Goal: Transaction & Acquisition: Purchase product/service

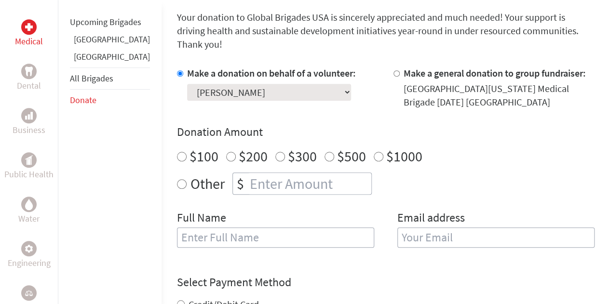
scroll to position [259, 0]
click at [177, 179] on input "Other" at bounding box center [182, 184] width 10 height 10
radio input "true"
click at [248, 174] on input "number" at bounding box center [309, 183] width 123 height 21
type input "2100"
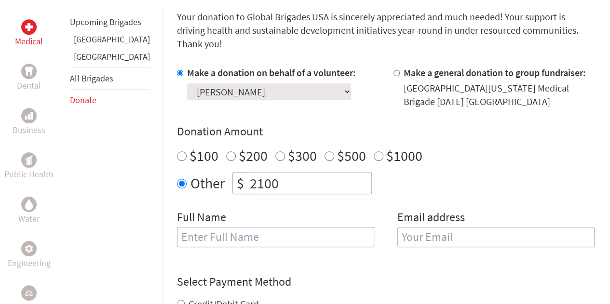
click at [252, 227] on input "text" at bounding box center [275, 237] width 197 height 20
type input "[PERSON_NAME]"
click at [400, 227] on input "email" at bounding box center [495, 237] width 197 height 20
type input "[EMAIL_ADDRESS][DOMAIN_NAME]"
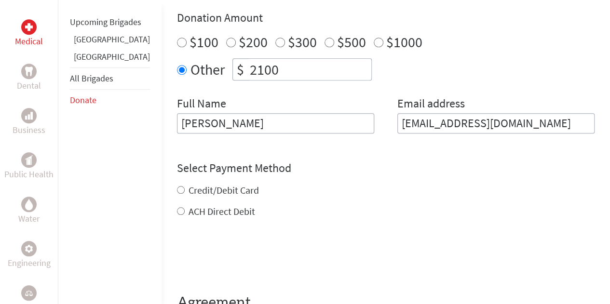
scroll to position [376, 0]
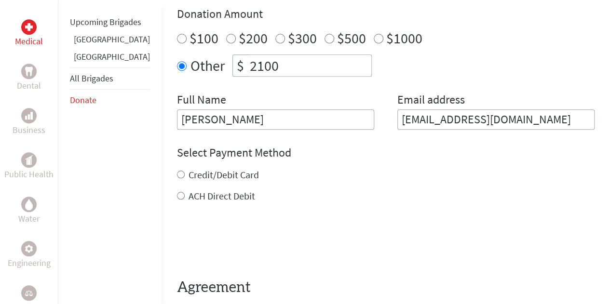
click at [189, 176] on div "Credit/Debit Card ACH Direct Debit" at bounding box center [385, 185] width 417 height 35
click at [188, 190] on label "ACH Direct Debit" at bounding box center [221, 196] width 67 height 12
click at [177, 192] on input "ACH Direct Debit" at bounding box center [181, 196] width 8 height 8
radio input "true"
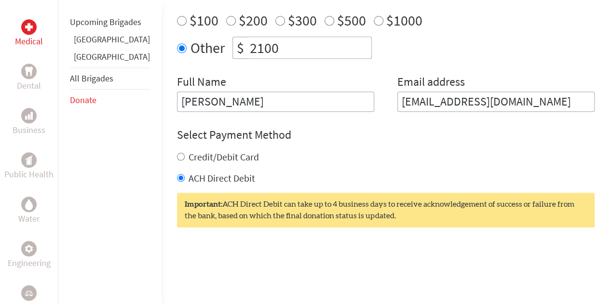
scroll to position [403, 0]
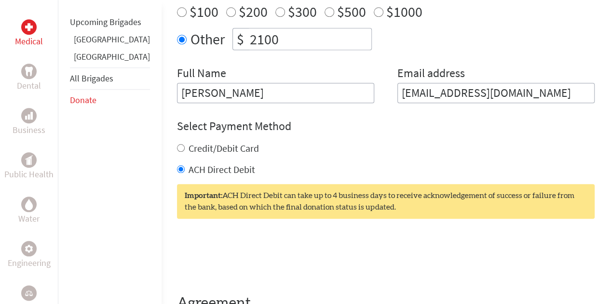
click at [177, 144] on input "Credit/Debit Card" at bounding box center [181, 148] width 8 height 8
radio input "true"
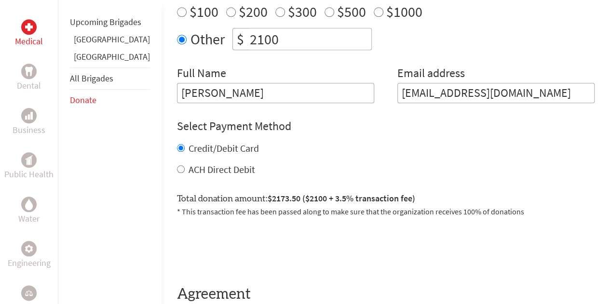
click at [177, 165] on input "ACH Direct Debit" at bounding box center [181, 169] width 8 height 8
radio input "true"
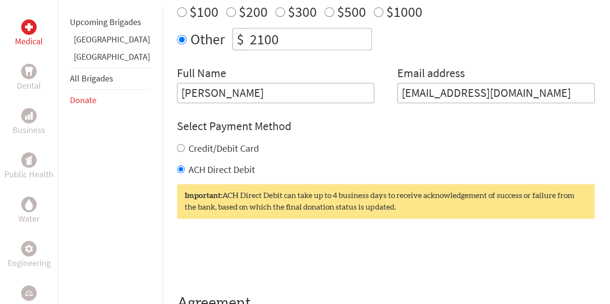
click at [177, 144] on input "Credit/Debit Card" at bounding box center [181, 148] width 8 height 8
radio input "true"
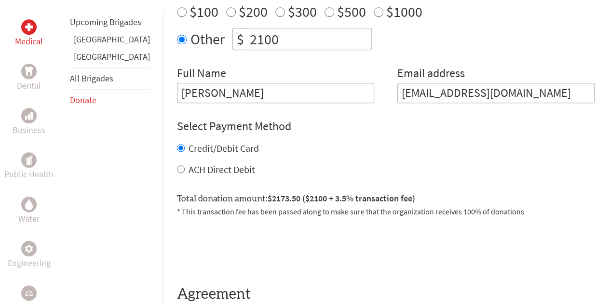
click at [177, 165] on input "ACH Direct Debit" at bounding box center [181, 169] width 8 height 8
radio input "true"
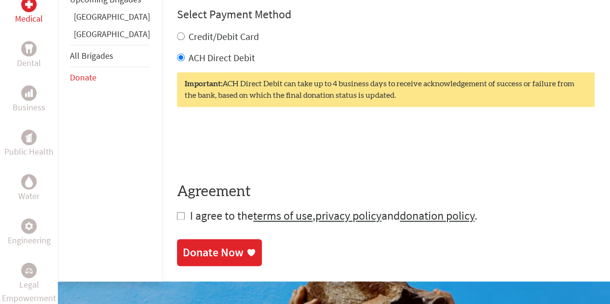
scroll to position [516, 0]
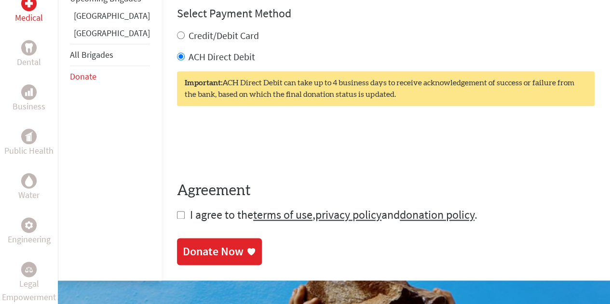
click at [177, 211] on input "checkbox" at bounding box center [181, 215] width 8 height 8
checkbox input "true"
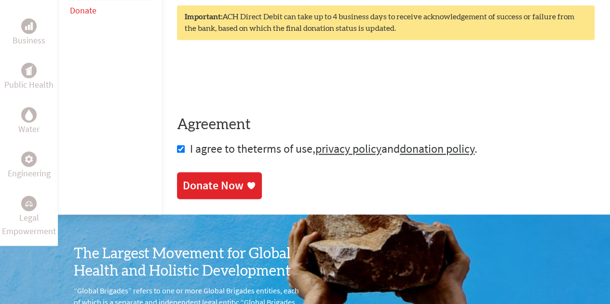
scroll to position [587, 0]
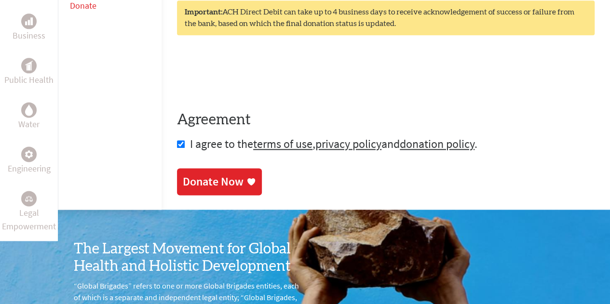
click at [189, 174] on div "Donate Now" at bounding box center [213, 181] width 61 height 15
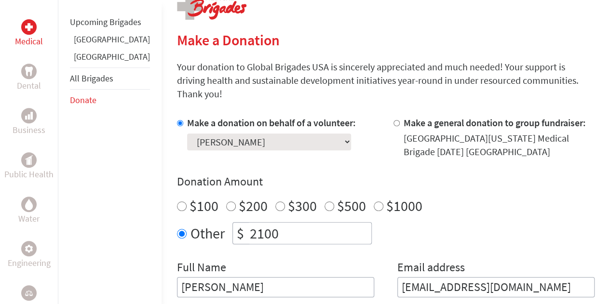
scroll to position [214, 0]
